Goal: Task Accomplishment & Management: Manage account settings

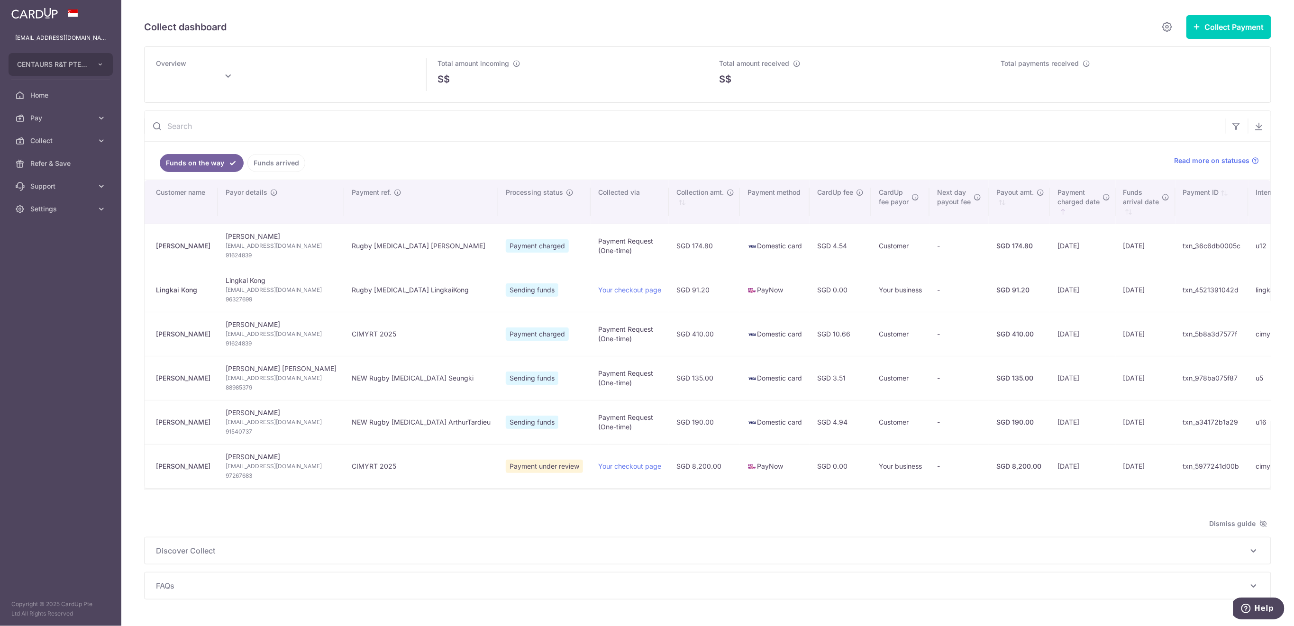
click at [266, 171] on link "Funds arrived" at bounding box center [276, 163] width 58 height 18
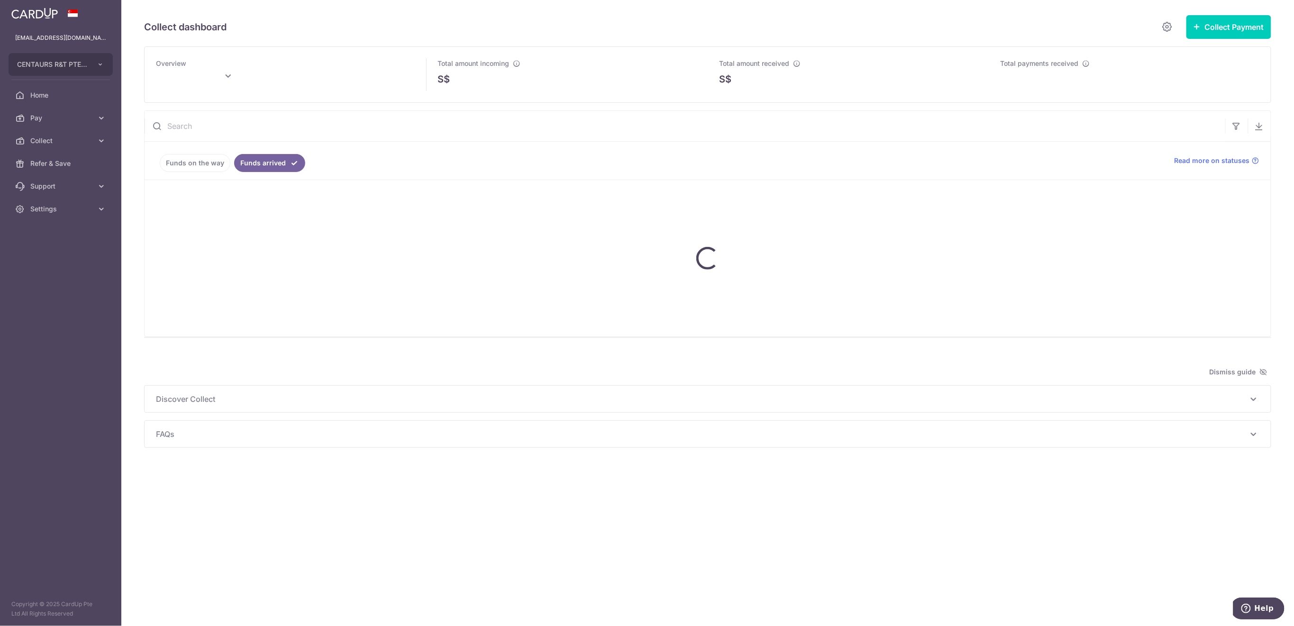
type input "September 2025"
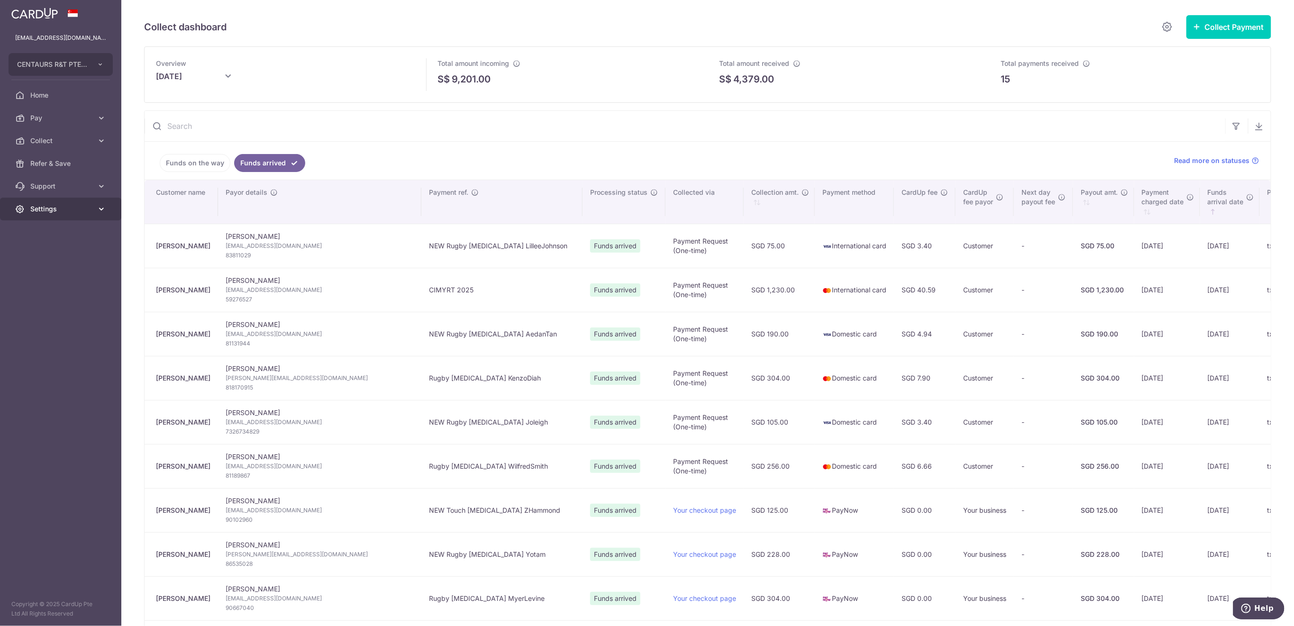
click at [42, 212] on span "Settings" at bounding box center [61, 208] width 63 height 9
click at [54, 263] on link "Logout" at bounding box center [60, 254] width 121 height 23
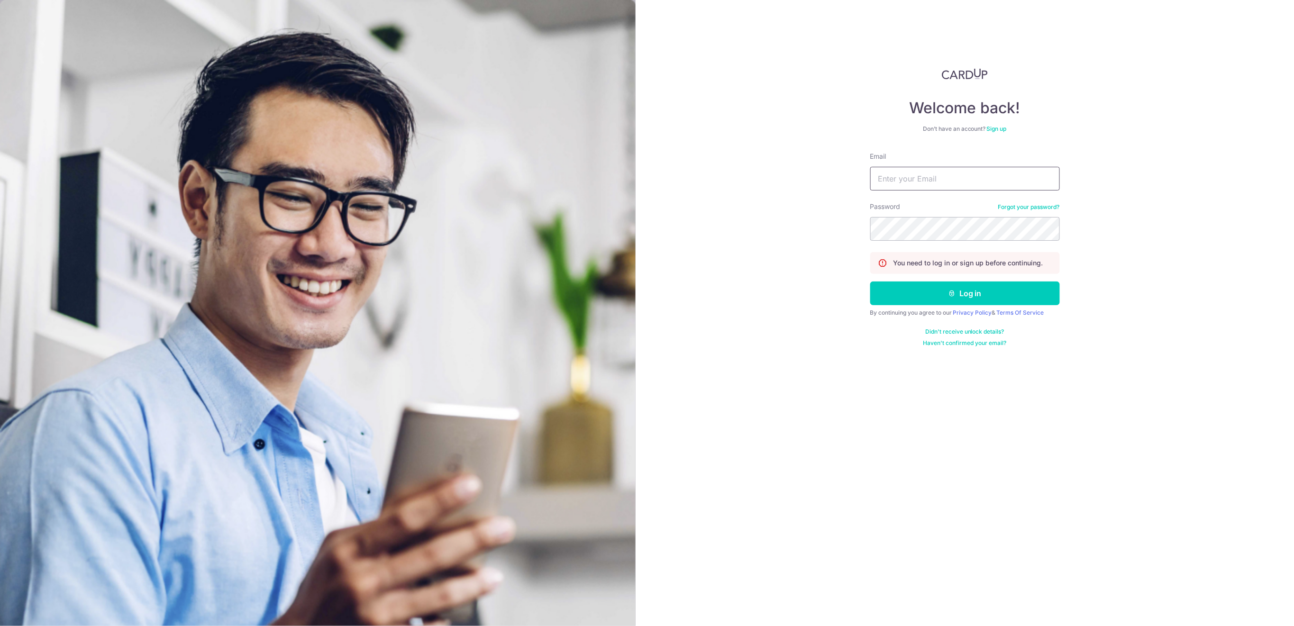
click at [886, 176] on input "Email" at bounding box center [965, 179] width 190 height 24
type input "finance@centaursgroup.com"
click at [1014, 295] on button "Log in" at bounding box center [965, 294] width 190 height 24
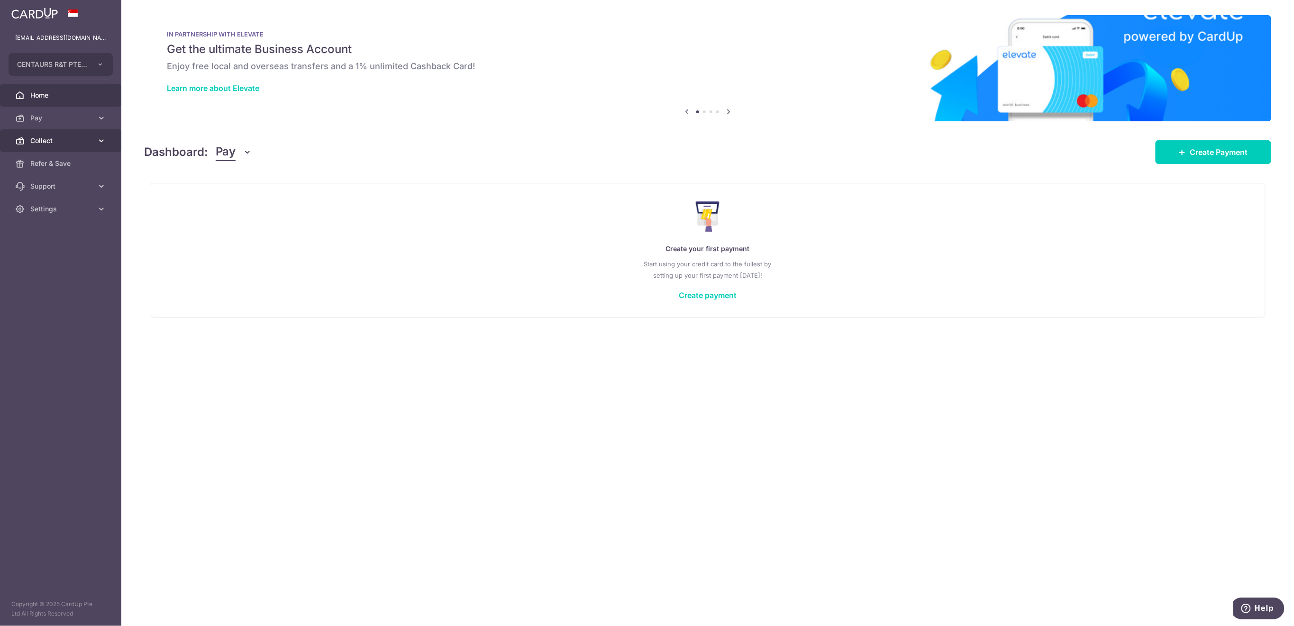
click at [47, 140] on span "Collect" at bounding box center [61, 140] width 63 height 9
click at [56, 207] on span "Payment Requests" at bounding box center [61, 208] width 63 height 9
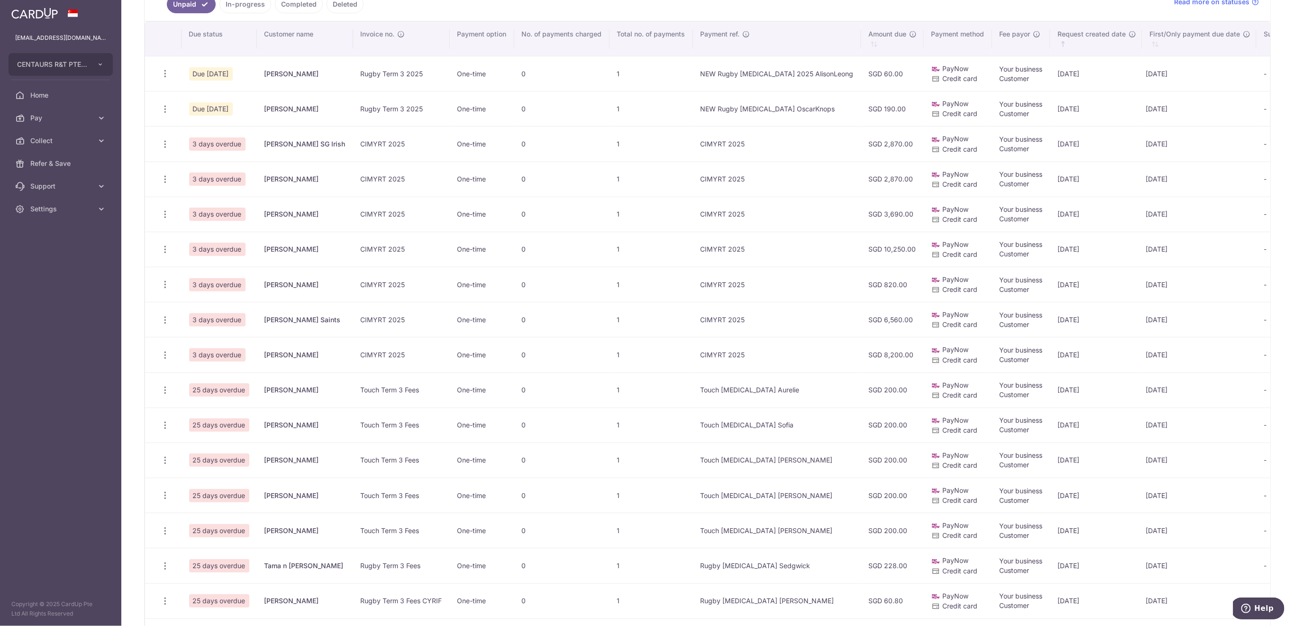
scroll to position [316, 0]
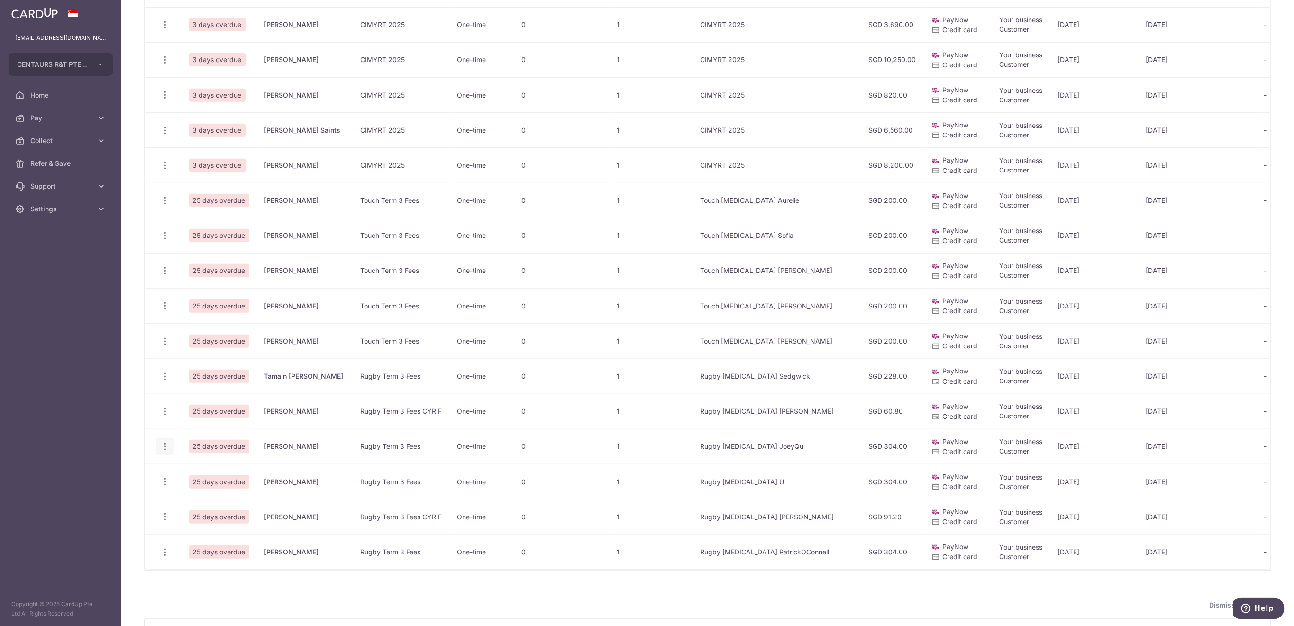
click at [167, 446] on icon "button" at bounding box center [165, 447] width 10 height 10
click at [193, 493] on span "Delete Request" at bounding box center [213, 495] width 60 height 11
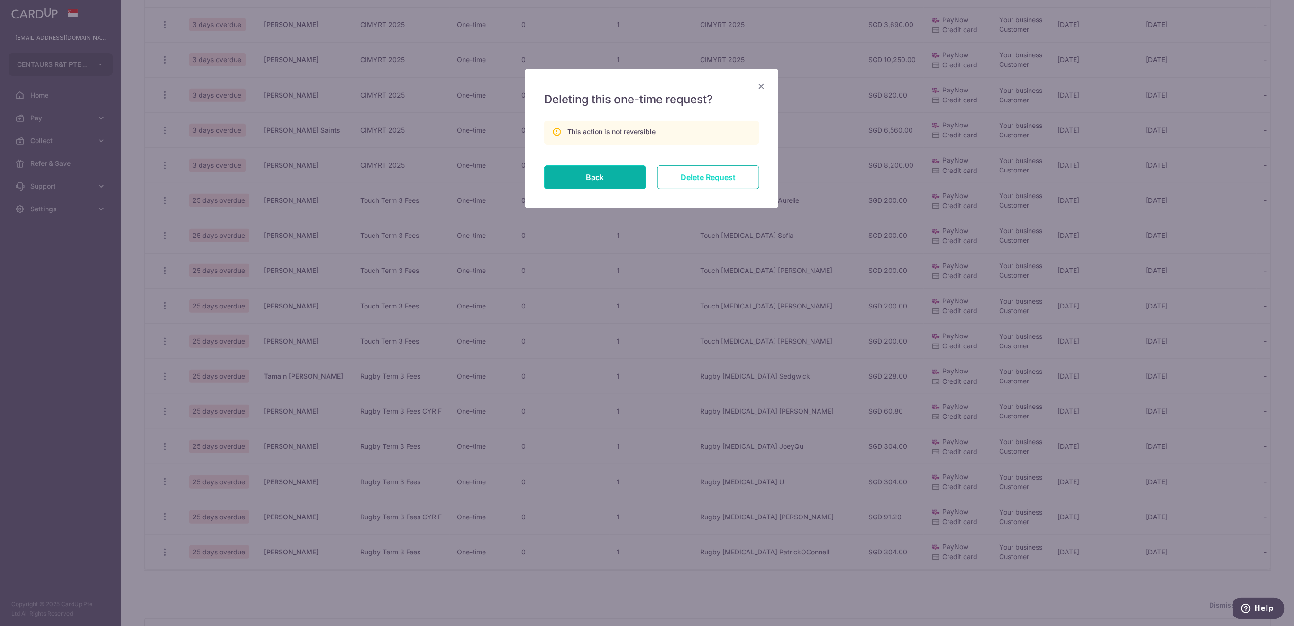
click at [684, 178] on input "Delete Request" at bounding box center [708, 177] width 102 height 24
drag, startPoint x: 760, startPoint y: 89, endPoint x: 682, endPoint y: 184, distance: 123.3
click at [760, 89] on span "×" at bounding box center [761, 86] width 8 height 14
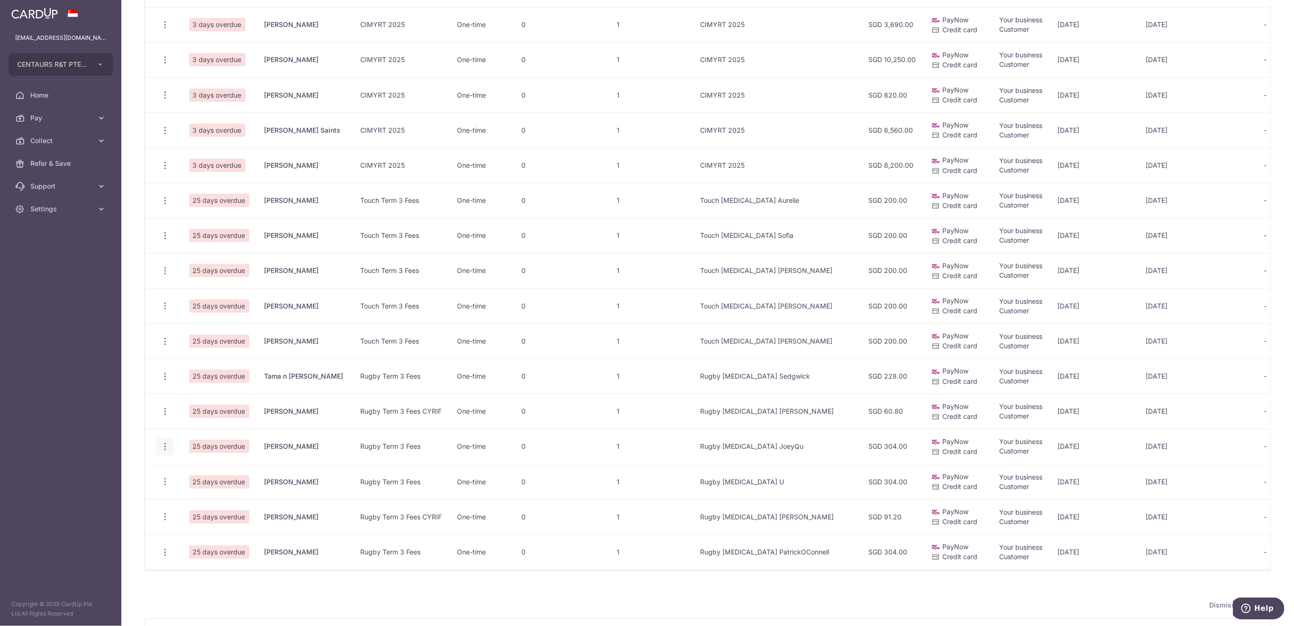
click at [163, 446] on icon "button" at bounding box center [165, 447] width 10 height 10
click at [211, 496] on span "Delete Request" at bounding box center [213, 495] width 60 height 11
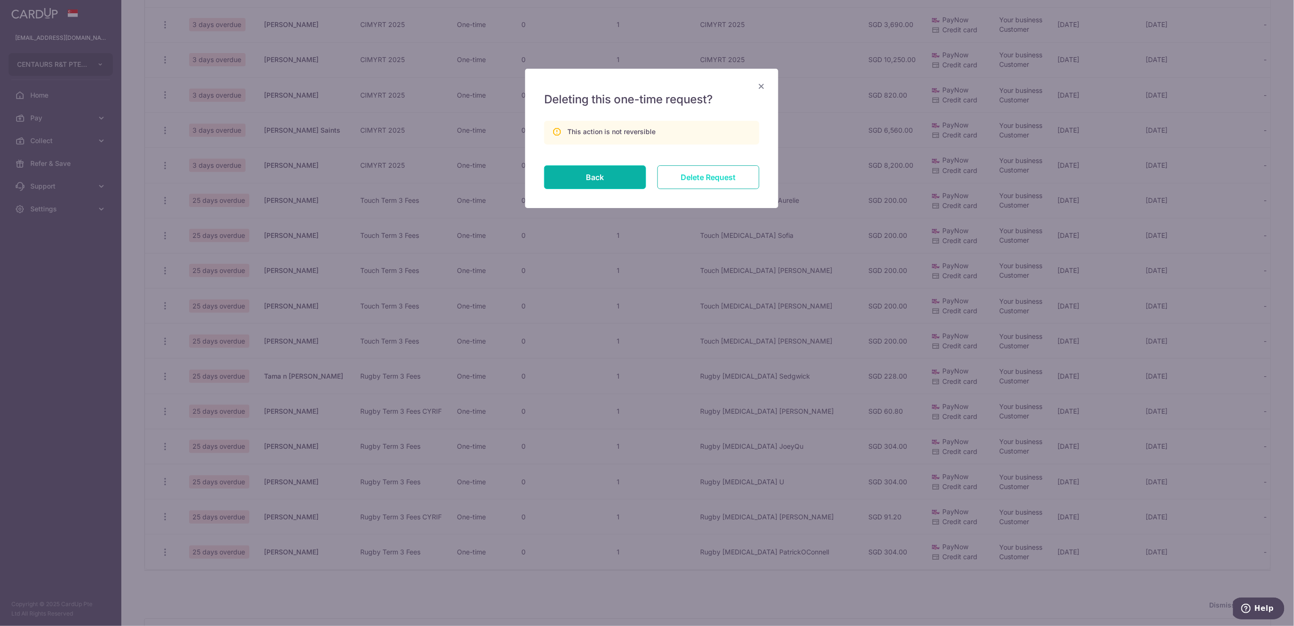
click at [726, 178] on input "Delete Request" at bounding box center [708, 177] width 102 height 24
